Goal: Entertainment & Leisure: Consume media (video, audio)

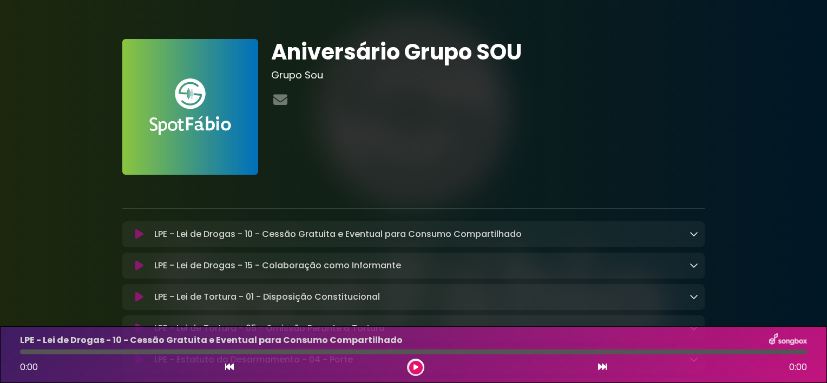
click at [413, 372] on button at bounding box center [416, 368] width 14 height 14
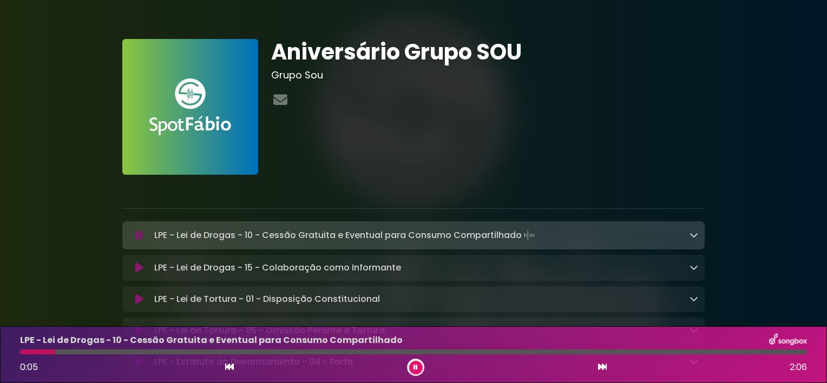
click at [542, 164] on div "Aniversário Grupo SOU Grupo Sou" at bounding box center [488, 107] width 446 height 136
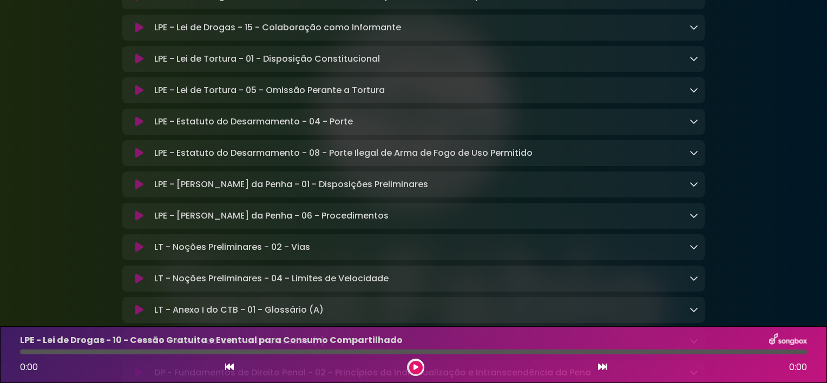
scroll to position [239, 0]
click at [264, 184] on p "LPE - [PERSON_NAME] da Penha - 01 - Disposições Preliminares Loading Track..." at bounding box center [291, 183] width 274 height 13
click at [132, 181] on button at bounding box center [139, 183] width 21 height 11
